Goal: Transaction & Acquisition: Purchase product/service

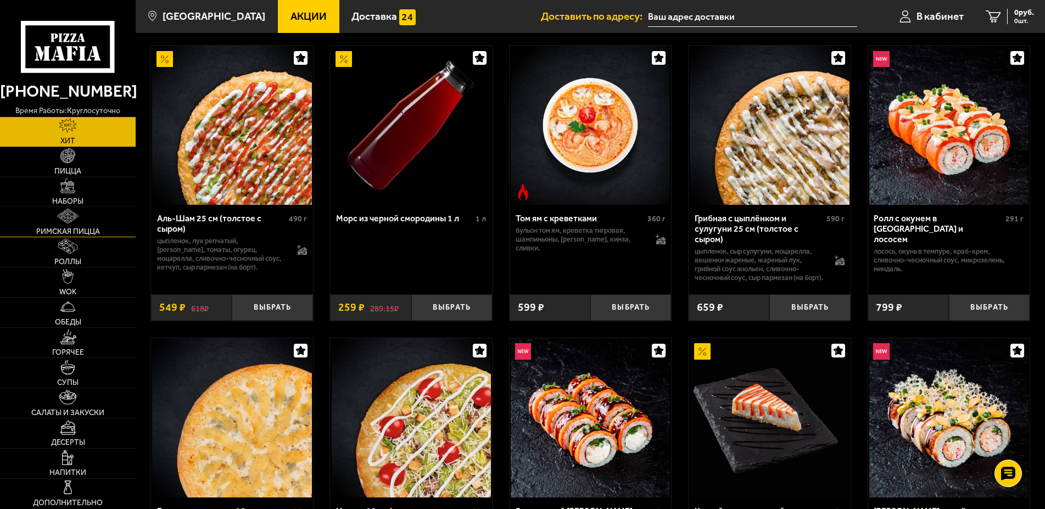
scroll to position [56, 0]
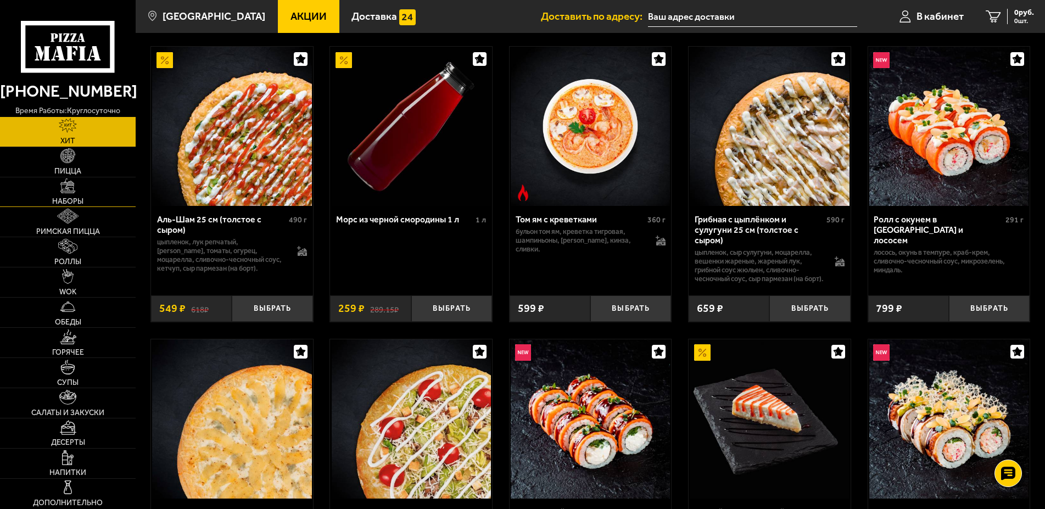
click at [71, 201] on span "Наборы" at bounding box center [67, 202] width 31 height 8
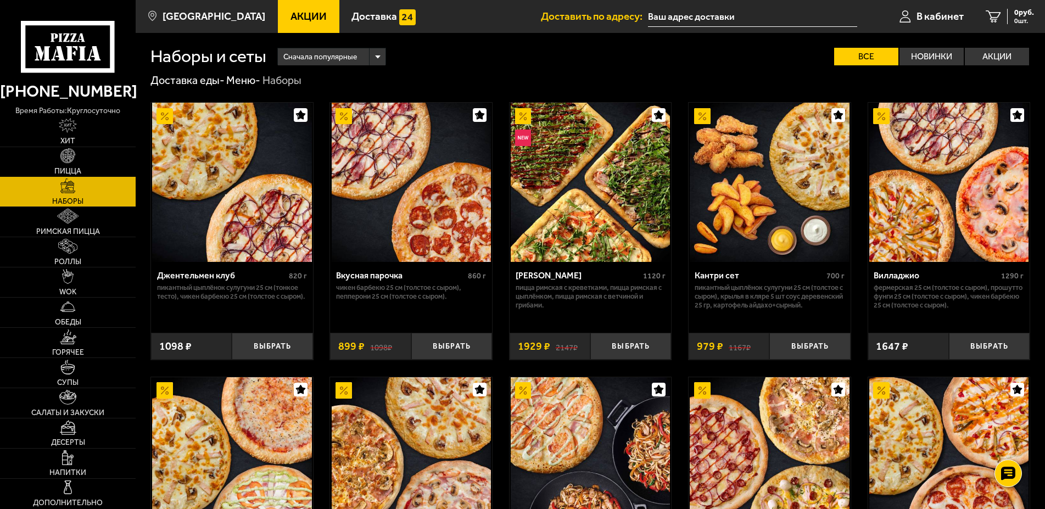
click at [86, 168] on link "Пицца" at bounding box center [68, 162] width 136 height 30
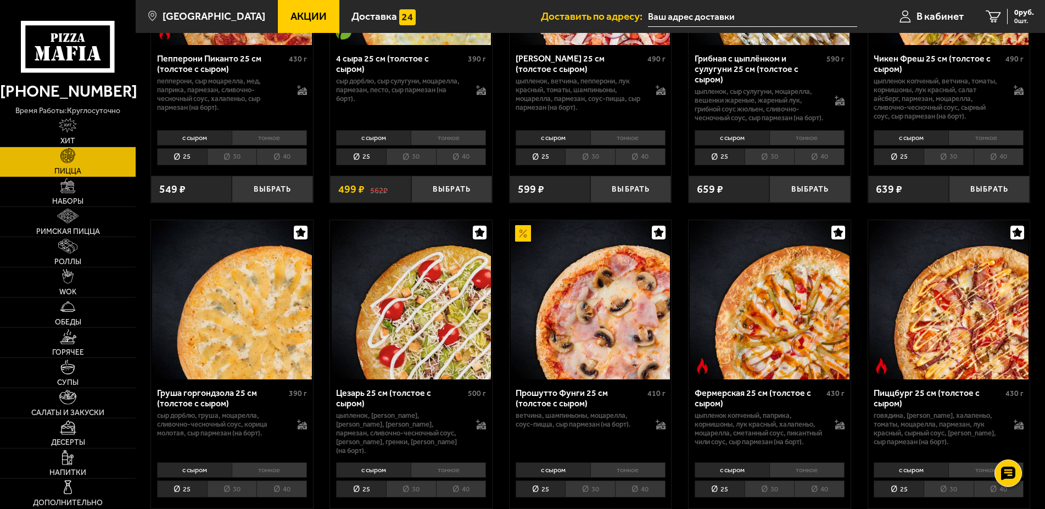
scroll to position [1065, 0]
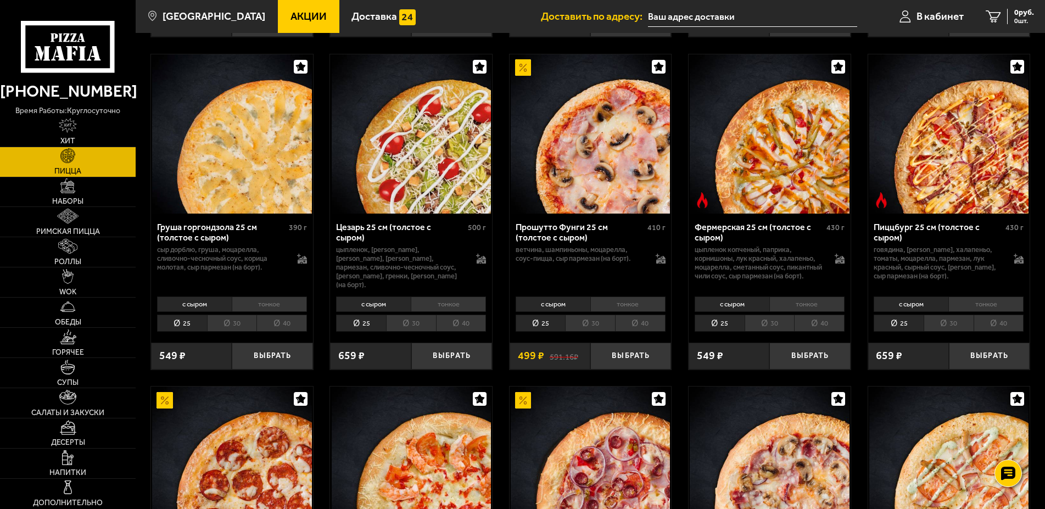
click at [976, 165] on img at bounding box center [949, 133] width 159 height 159
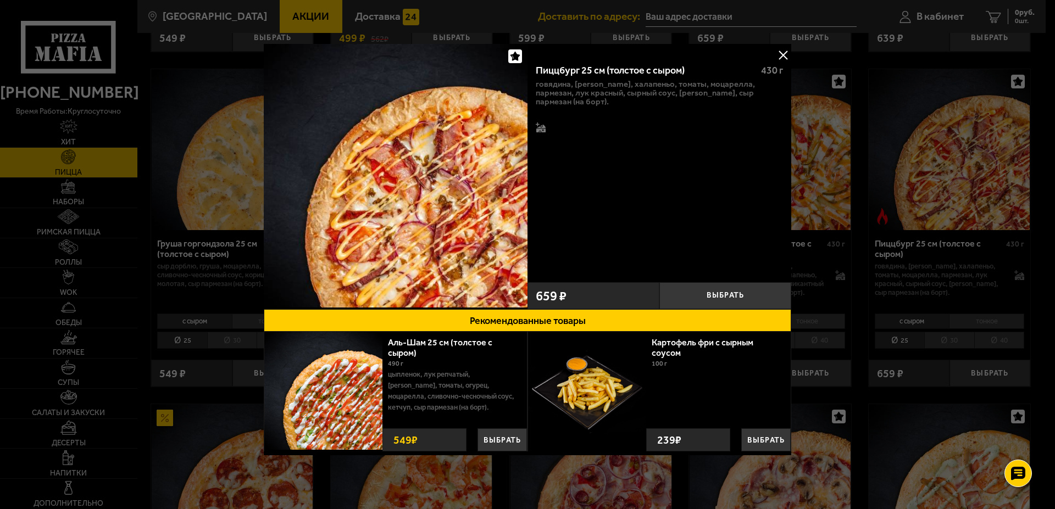
click at [911, 164] on div at bounding box center [527, 254] width 1055 height 509
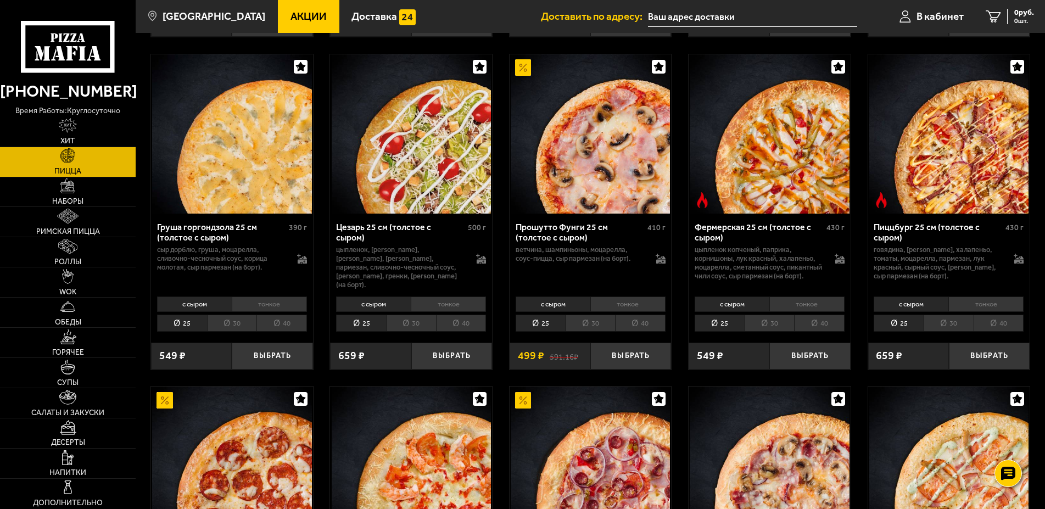
click at [921, 312] on li "с сыром" at bounding box center [911, 304] width 75 height 15
click at [958, 312] on li "тонкое" at bounding box center [986, 304] width 75 height 15
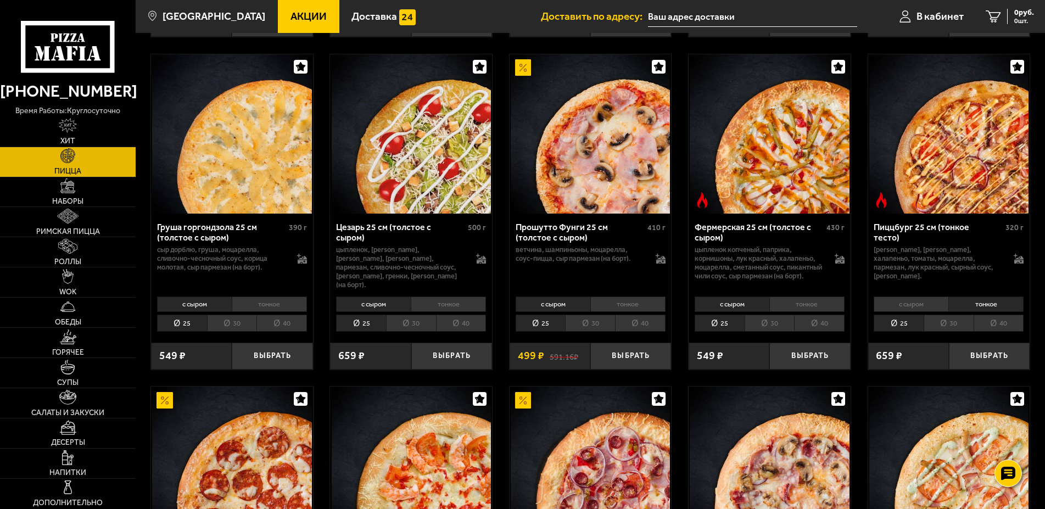
click at [913, 312] on li "с сыром" at bounding box center [911, 304] width 75 height 15
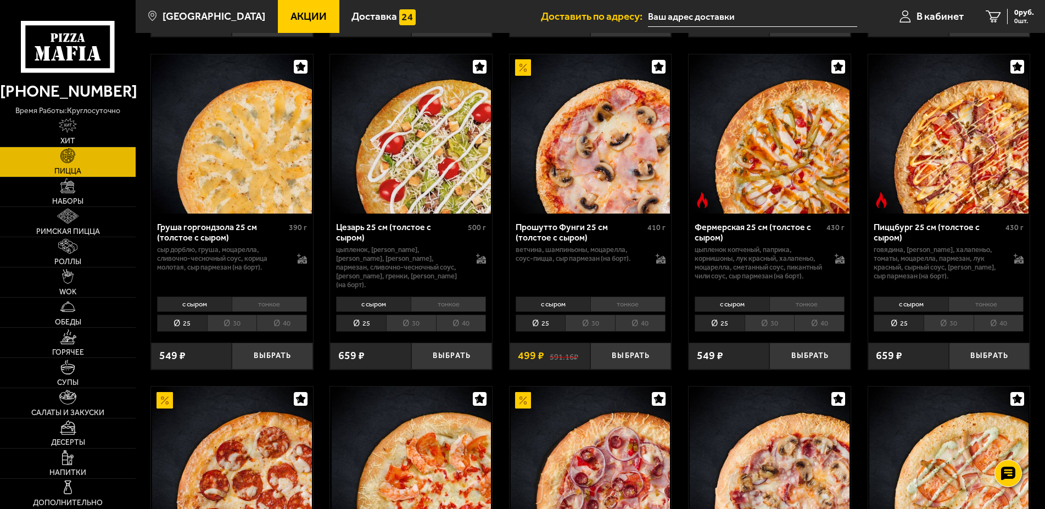
click at [904, 312] on li "с сыром" at bounding box center [911, 304] width 75 height 15
click at [940, 332] on li "30" at bounding box center [949, 323] width 50 height 17
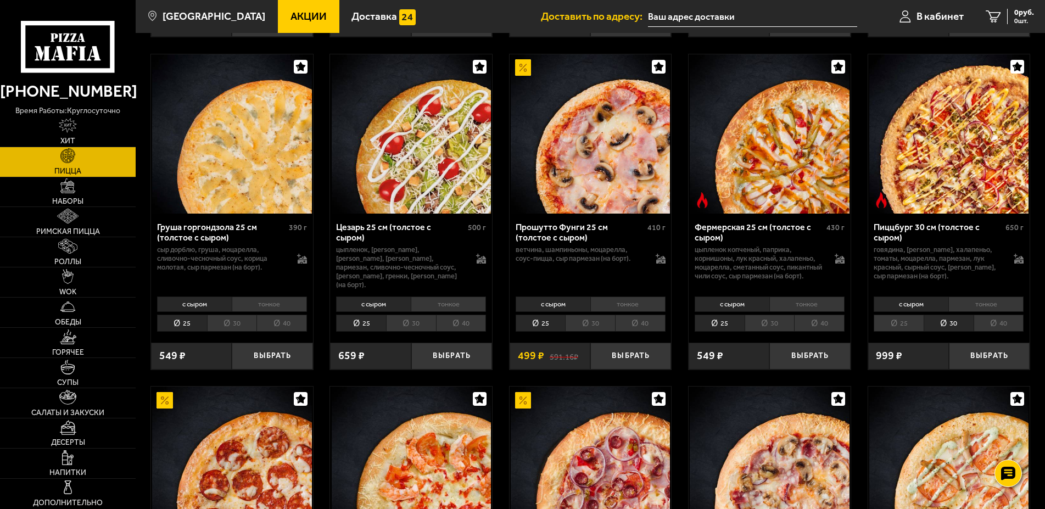
click at [897, 332] on li "25" at bounding box center [899, 323] width 50 height 17
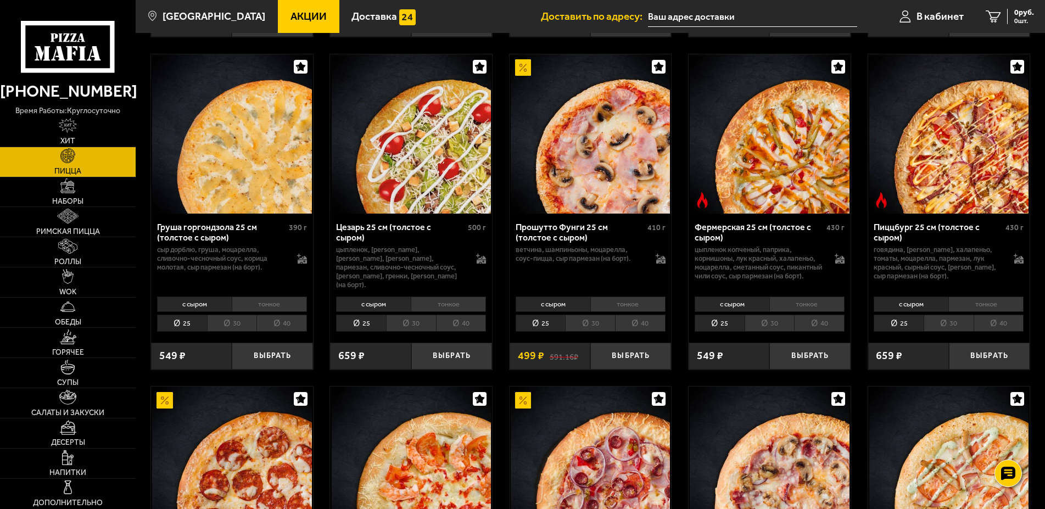
click at [417, 169] on img at bounding box center [411, 133] width 159 height 159
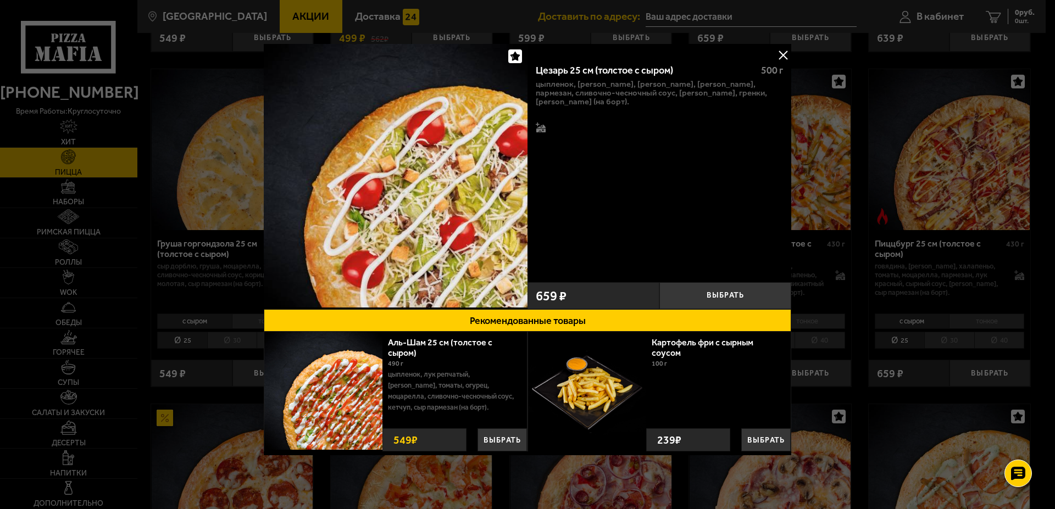
click at [775, 49] on button at bounding box center [783, 55] width 16 height 16
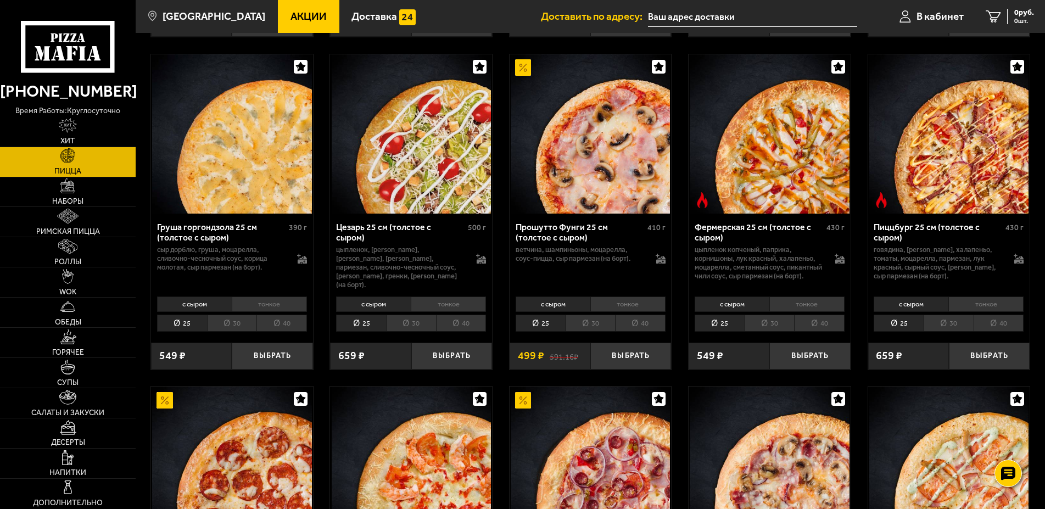
click at [936, 145] on img at bounding box center [949, 133] width 159 height 159
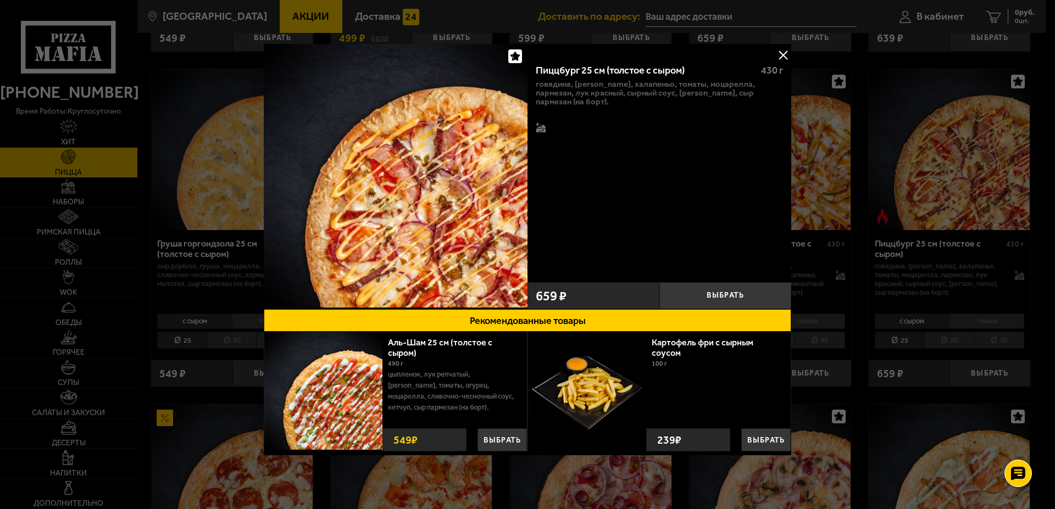
click at [775, 57] on button at bounding box center [783, 55] width 16 height 16
